Goal: Check status: Check status

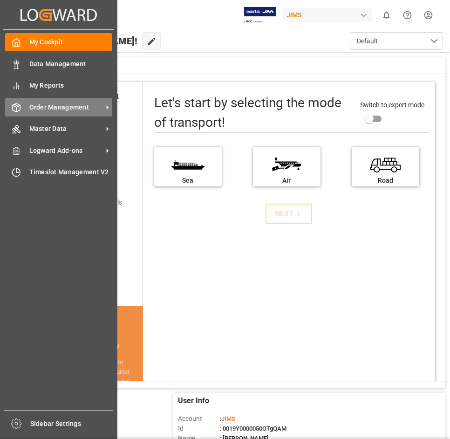
click at [66, 103] on span "Order Management" at bounding box center [66, 107] width 74 height 10
click at [105, 106] on icon at bounding box center [107, 107] width 10 height 10
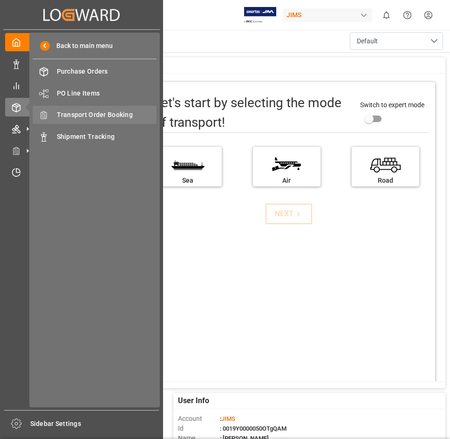
click at [140, 116] on span "Transport Order Booking" at bounding box center [107, 115] width 100 height 10
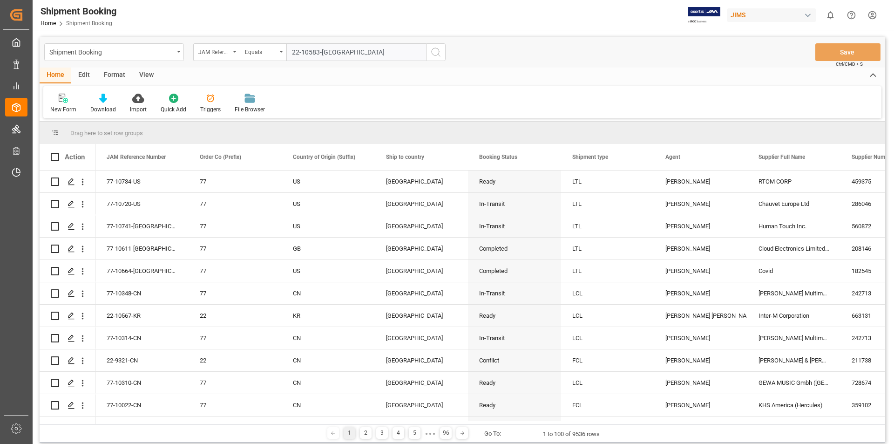
type input "22-10583-[GEOGRAPHIC_DATA]"
click at [433, 54] on icon "search button" at bounding box center [435, 52] width 11 height 11
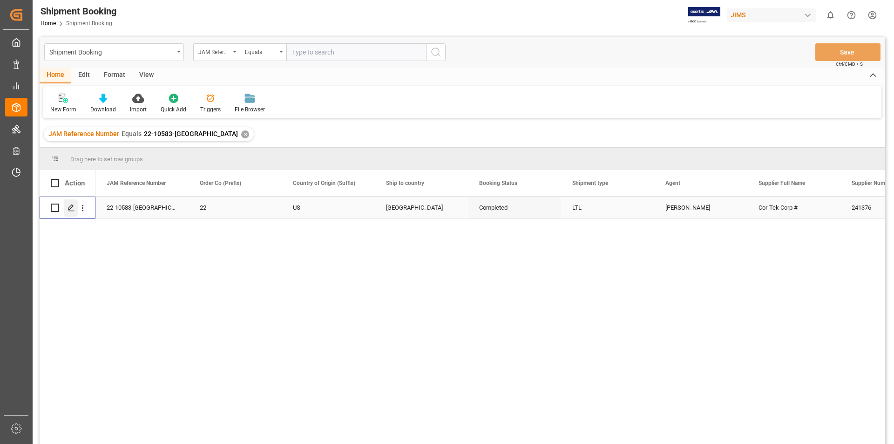
click at [70, 206] on icon "Press SPACE to select this row." at bounding box center [71, 207] width 7 height 7
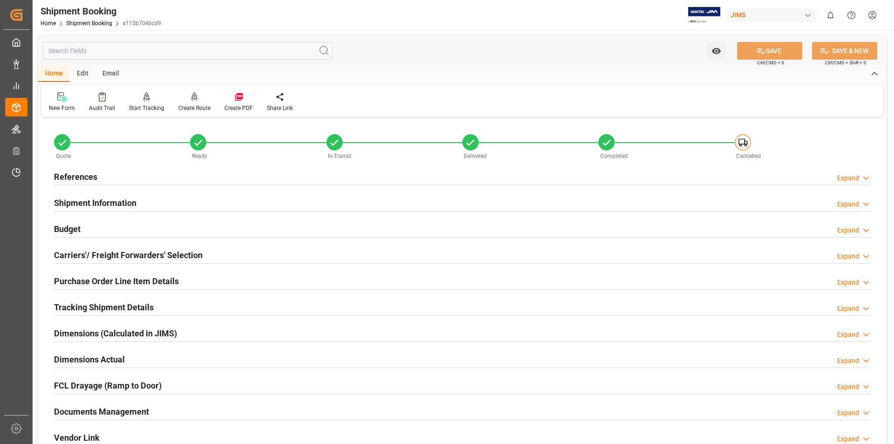
click at [76, 409] on h2 "Documents Management" at bounding box center [101, 411] width 95 height 13
click at [96, 410] on h2 "Documents Management" at bounding box center [101, 411] width 95 height 13
click at [79, 408] on h2 "Documents Management" at bounding box center [101, 411] width 95 height 13
click at [96, 411] on h2 "Documents Management" at bounding box center [101, 411] width 95 height 13
click at [110, 411] on h2 "Documents Management" at bounding box center [101, 411] width 95 height 13
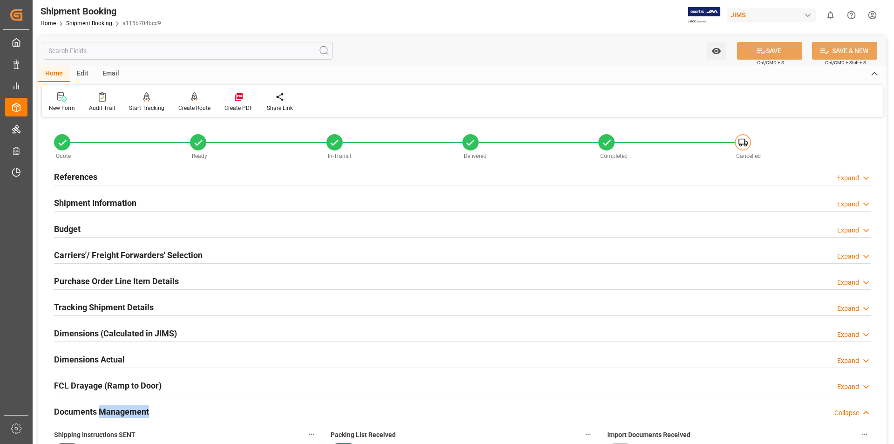
click at [110, 411] on h2 "Documents Management" at bounding box center [101, 411] width 95 height 13
click at [101, 411] on h2 "Documents Management" at bounding box center [101, 411] width 95 height 13
click at [189, 412] on div "Documents Management Collapse" at bounding box center [462, 411] width 817 height 18
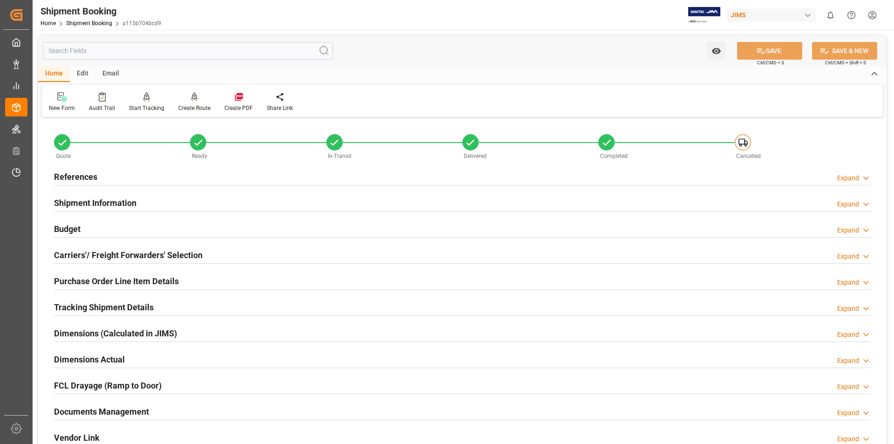
click at [130, 411] on h2 "Documents Management" at bounding box center [101, 411] width 95 height 13
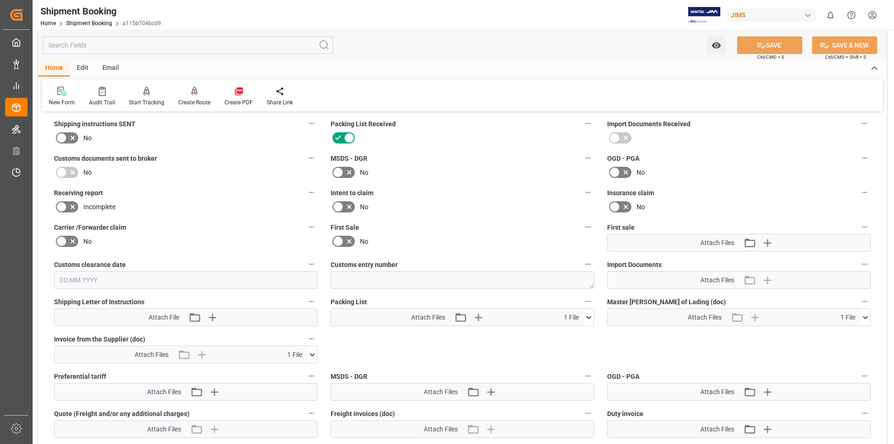
click at [449, 315] on icon at bounding box center [589, 317] width 10 height 10
click at [449, 333] on icon at bounding box center [584, 335] width 10 height 10
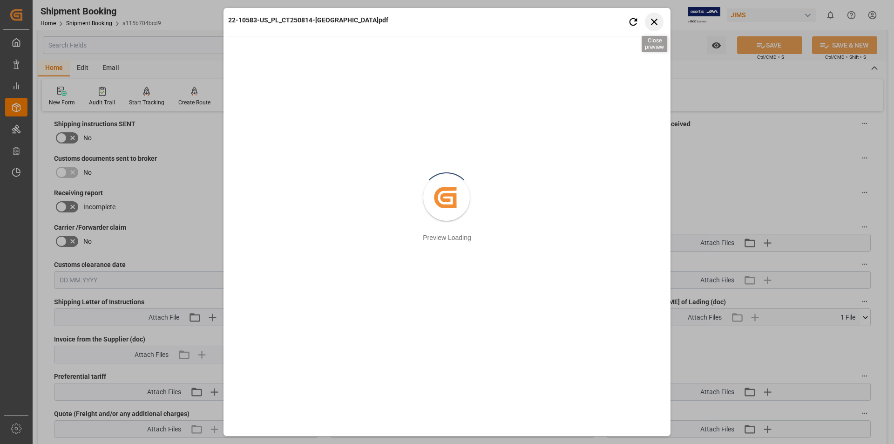
click at [449, 20] on icon "button" at bounding box center [655, 22] width 12 height 12
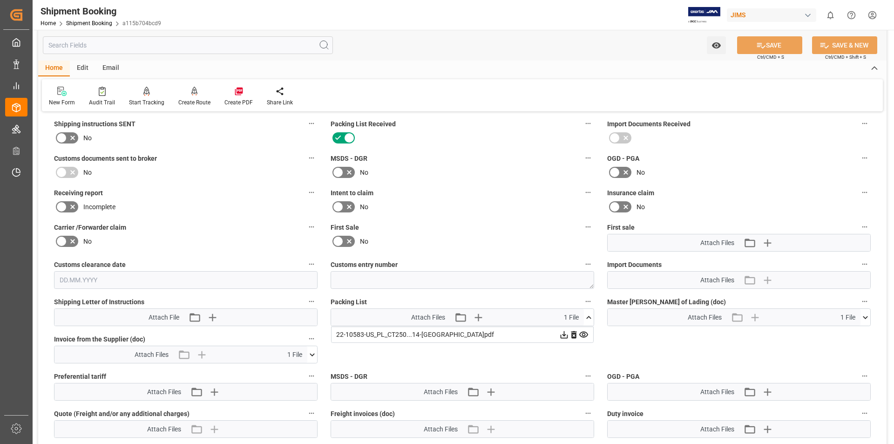
click at [449, 317] on icon at bounding box center [865, 317] width 10 height 10
click at [449, 331] on icon at bounding box center [860, 334] width 9 height 6
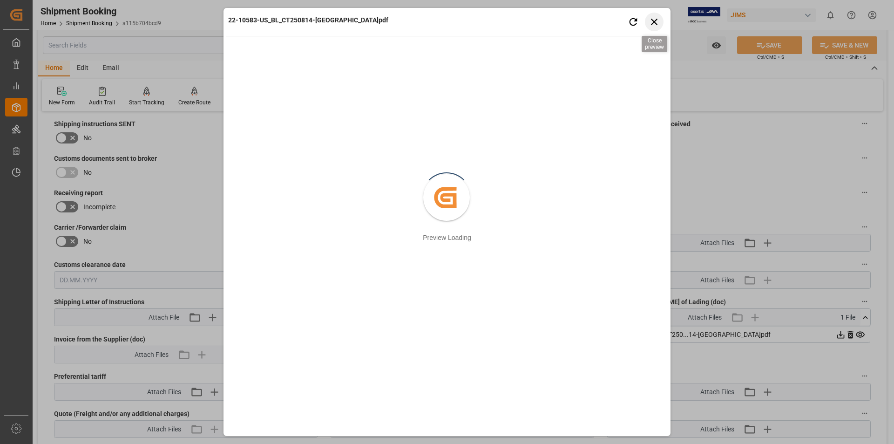
click at [449, 23] on icon "button" at bounding box center [654, 22] width 7 height 7
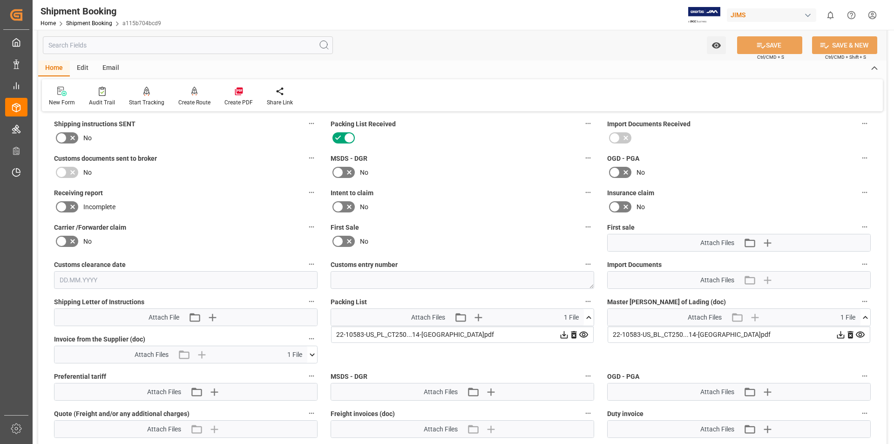
click at [310, 351] on icon at bounding box center [312, 355] width 10 height 10
click at [307, 371] on icon at bounding box center [307, 372] width 10 height 10
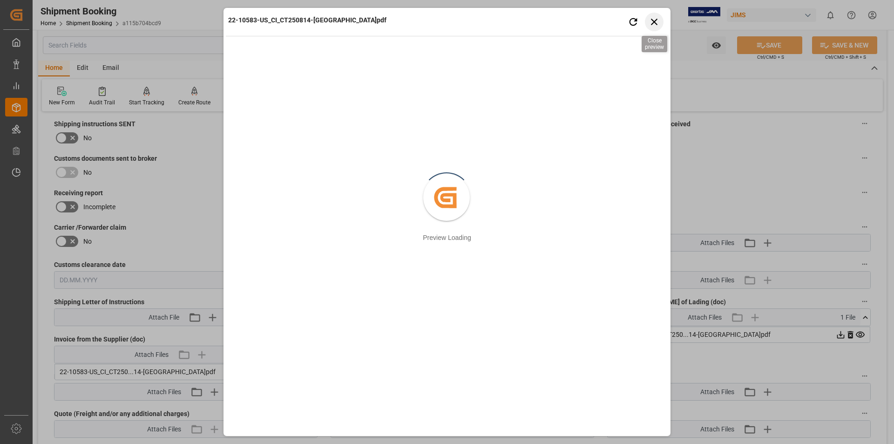
click at [449, 21] on icon "button" at bounding box center [655, 22] width 12 height 12
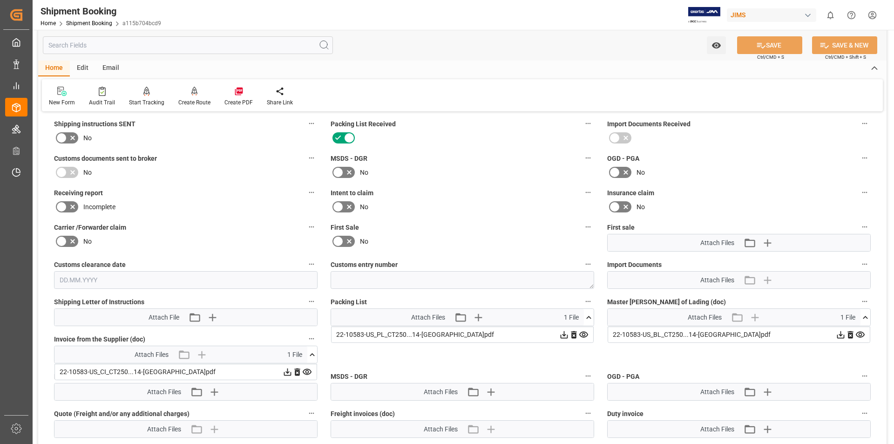
click at [286, 373] on icon at bounding box center [288, 372] width 10 height 10
